Goal: Task Accomplishment & Management: Complete application form

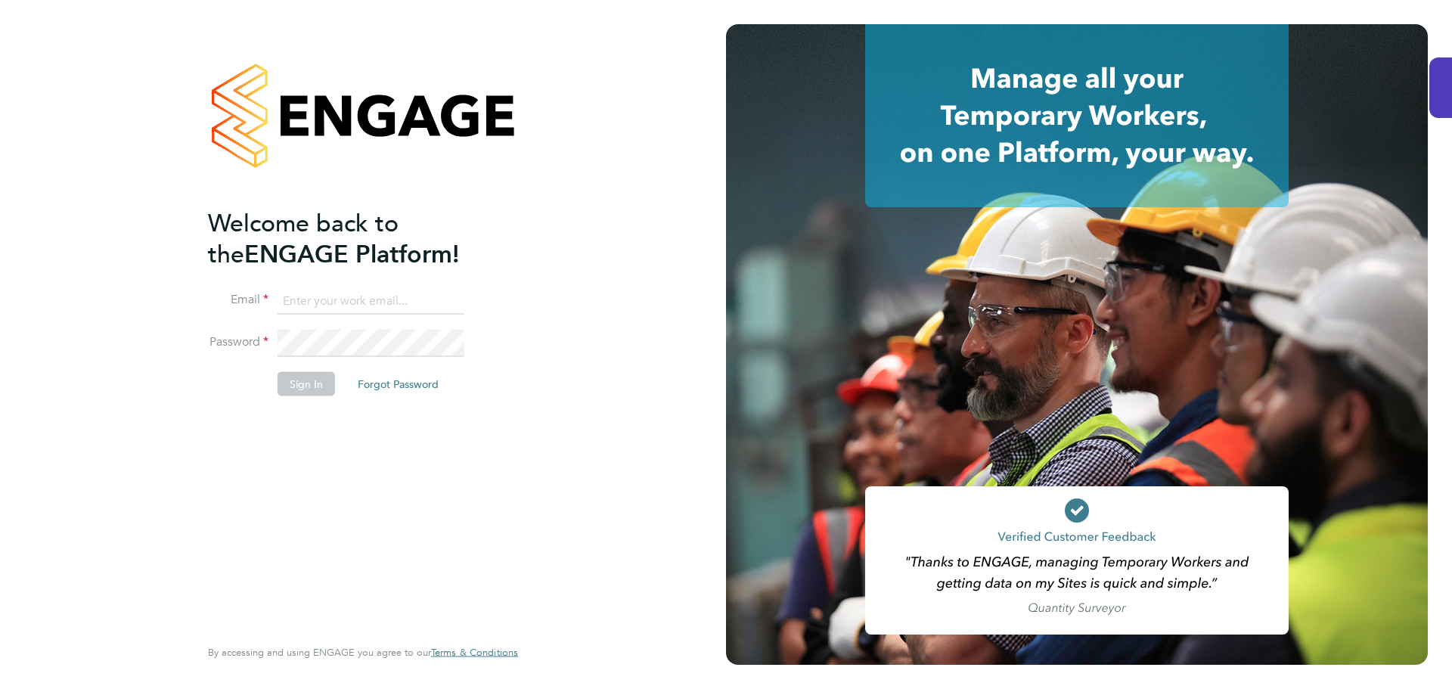
type input "[EMAIL_ADDRESS][DOMAIN_NAME]"
click at [299, 378] on button "Sign In" at bounding box center [305, 384] width 57 height 24
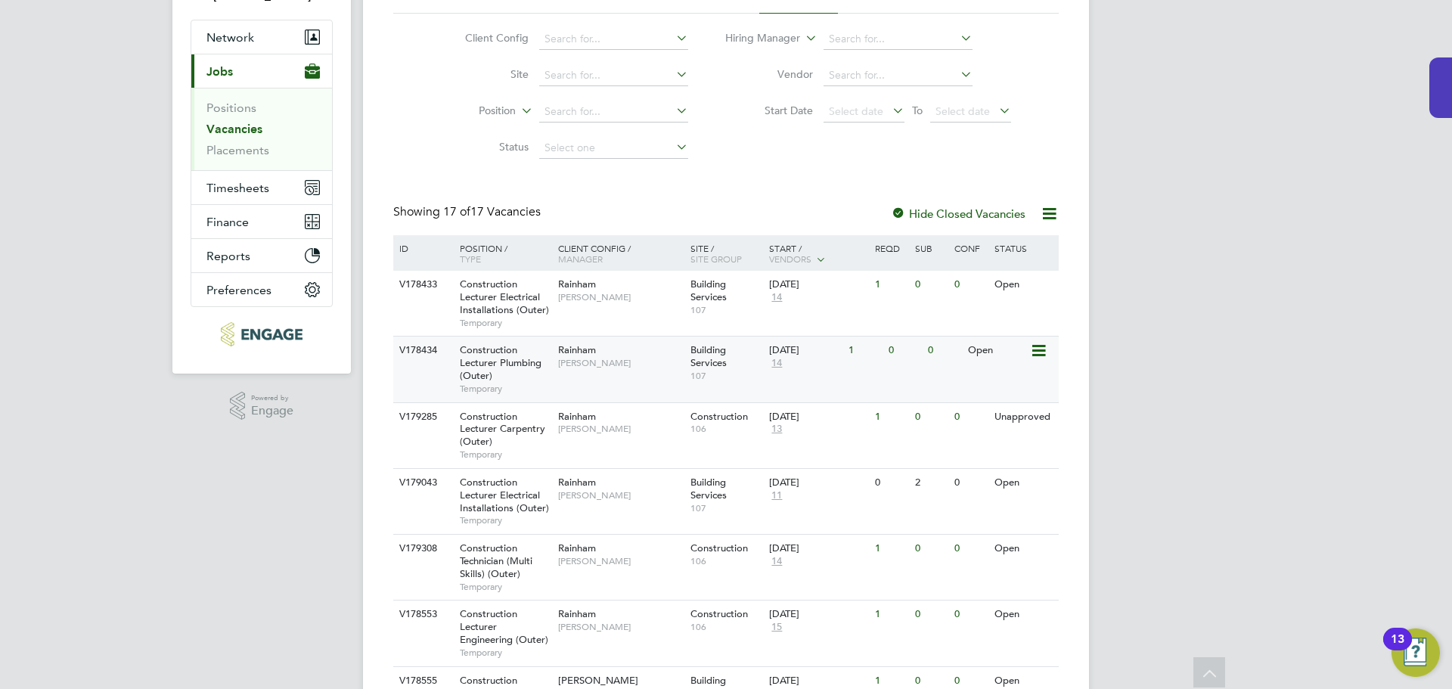
scroll to position [151, 0]
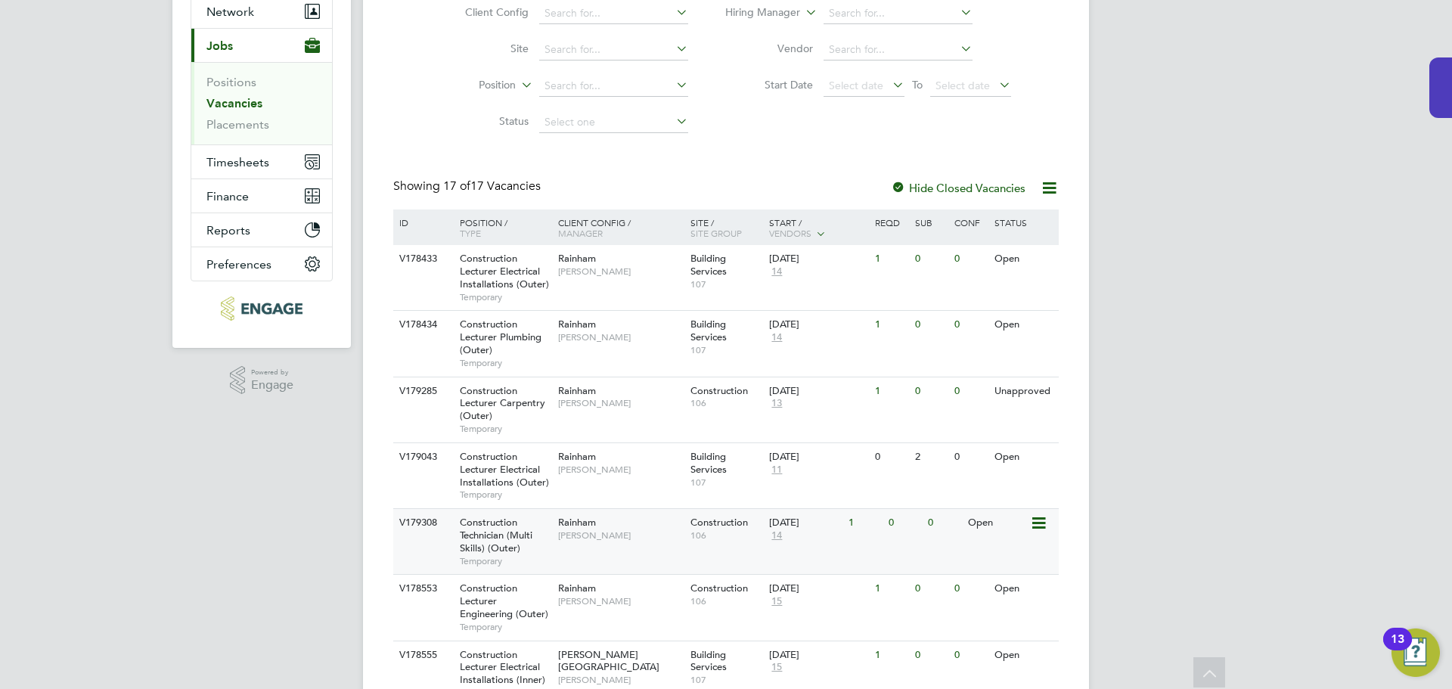
click at [490, 535] on span "Construction Technician (Multi Skills) (Outer)" at bounding box center [496, 535] width 73 height 39
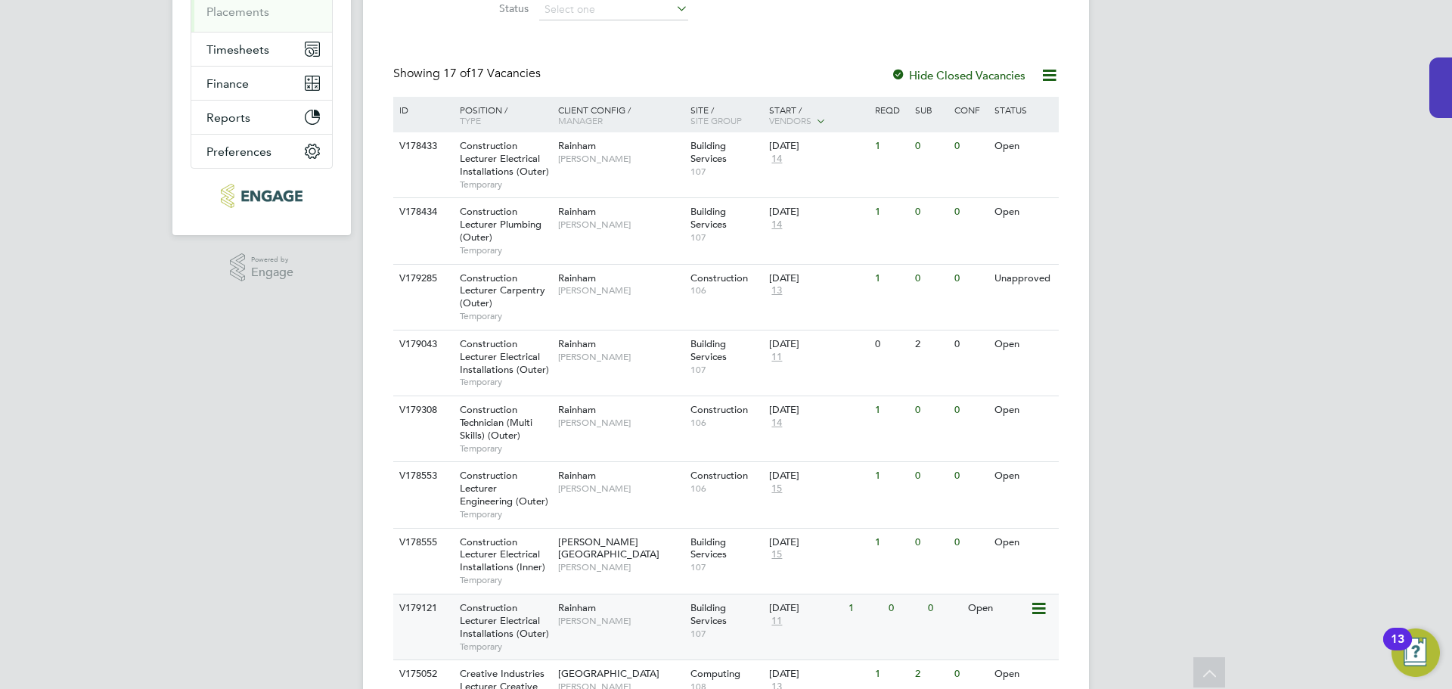
scroll to position [290, 0]
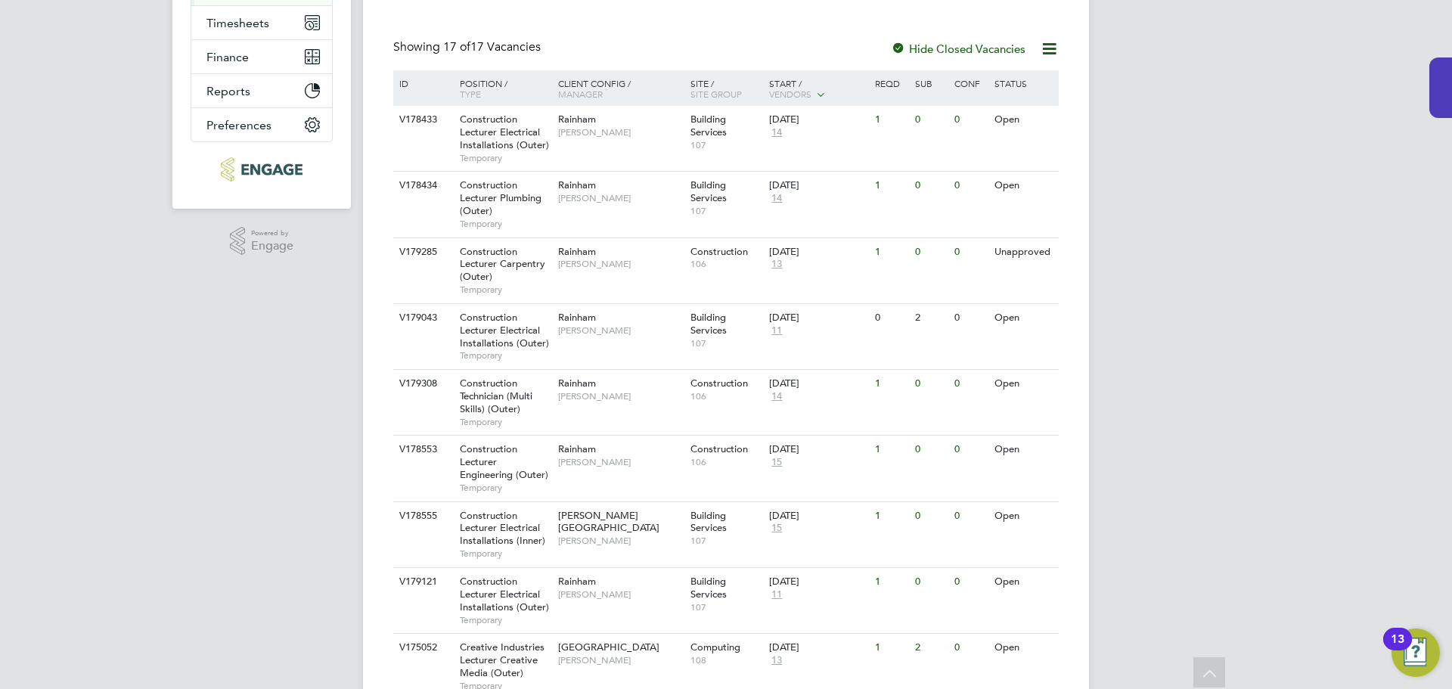
click at [1140, 310] on div "MW [PERSON_NAME] Notifications Applications: Network Team Members Businesses Si…" at bounding box center [726, 464] width 1452 height 1508
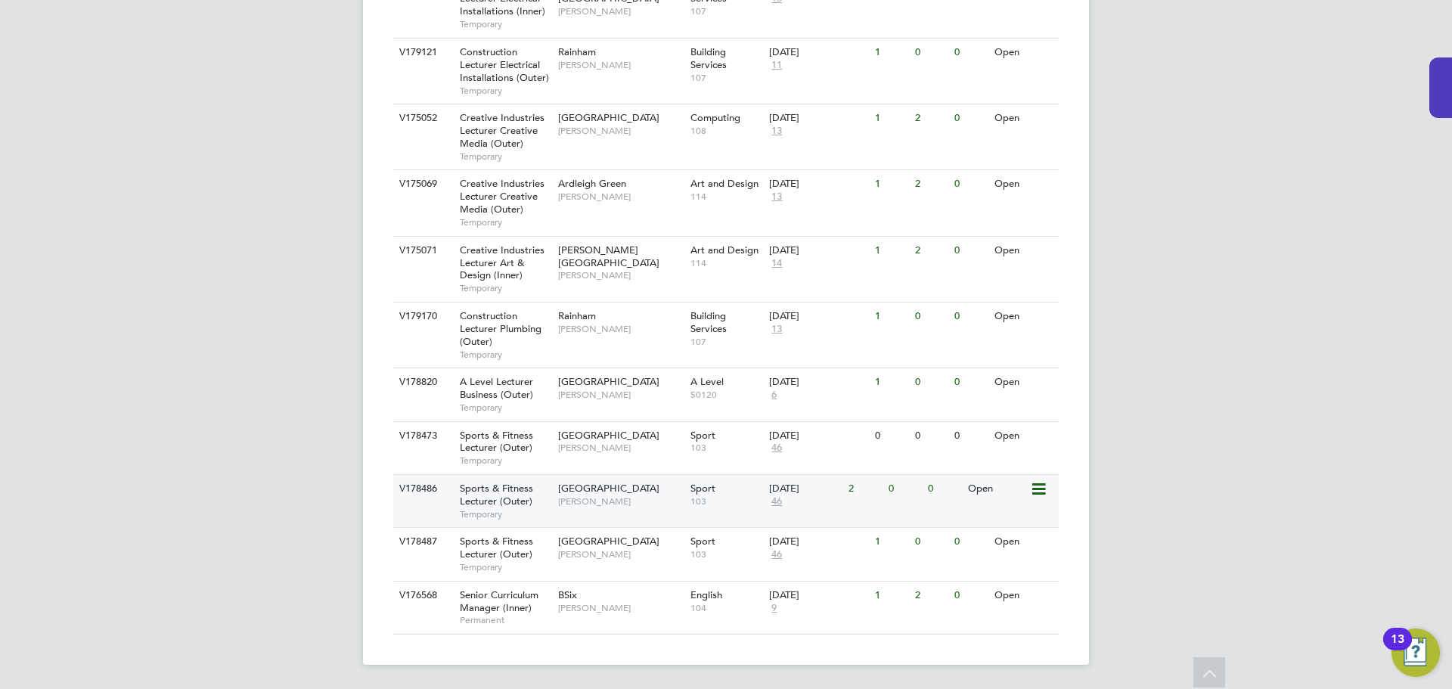
scroll to position [593, 0]
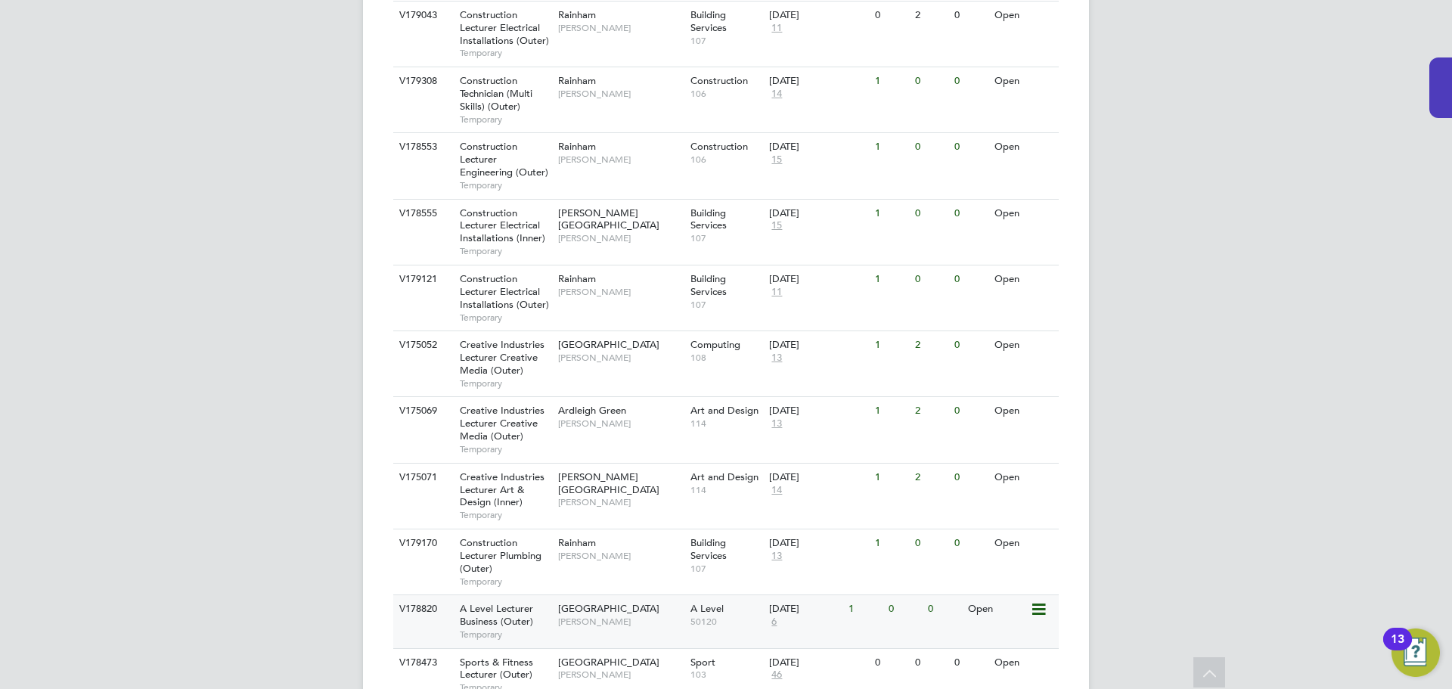
drag, startPoint x: 257, startPoint y: 405, endPoint x: 488, endPoint y: 621, distance: 316.2
click at [257, 405] on div "MW [PERSON_NAME] Notifications Applications: Network Team Members Businesses Si…" at bounding box center [726, 161] width 1452 height 1508
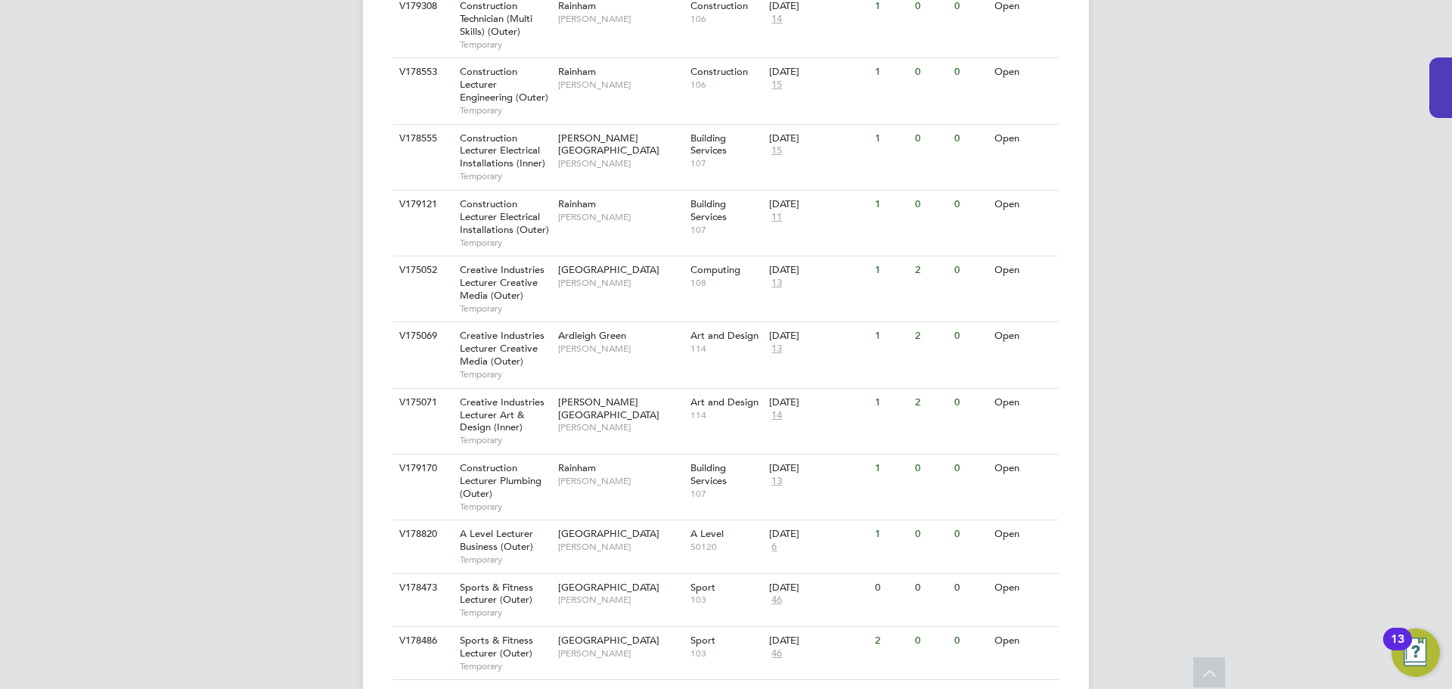
scroll to position [820, 0]
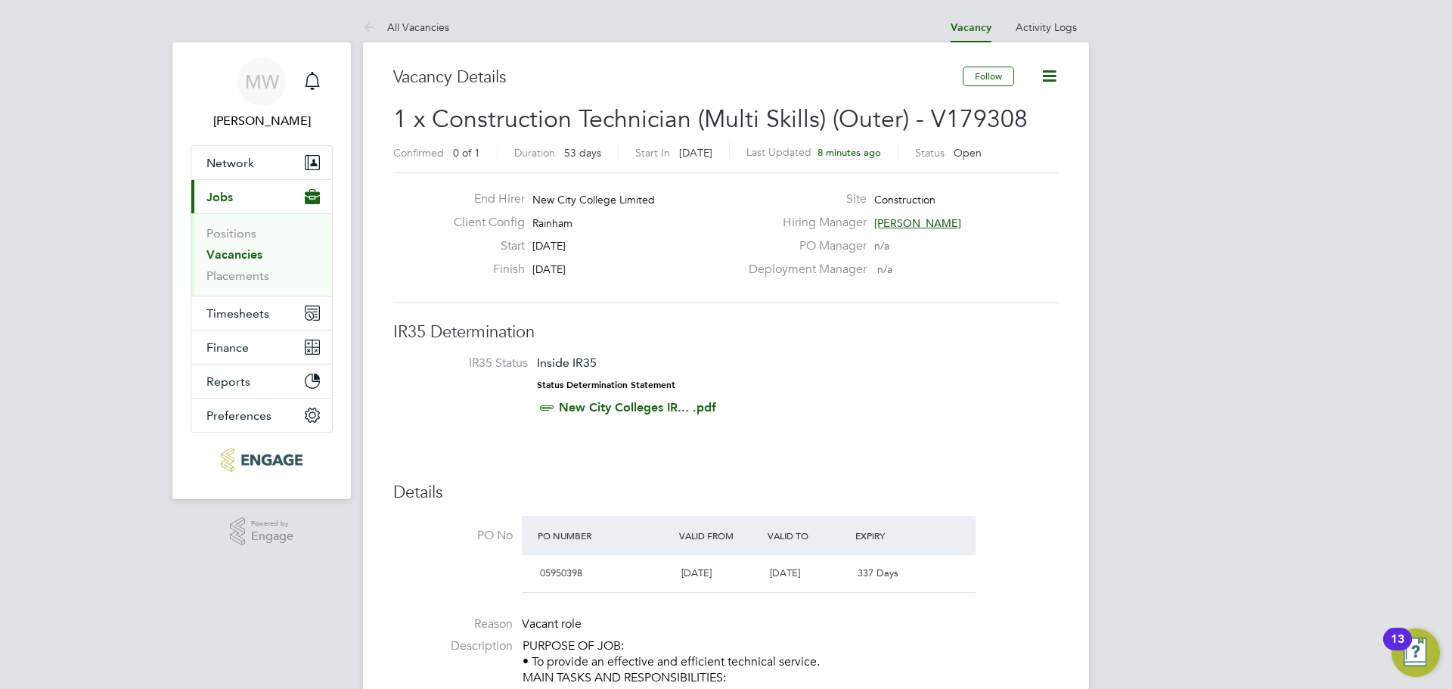
click at [563, 223] on span "Rainham" at bounding box center [552, 223] width 40 height 14
copy span "Rainham"
